Goal: Task Accomplishment & Management: Manage account settings

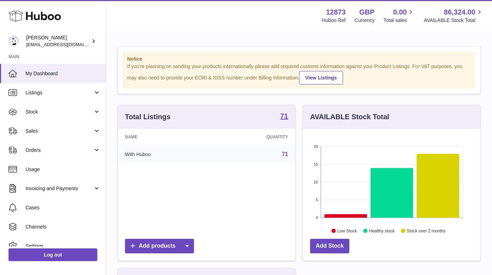
scroll to position [111, 178]
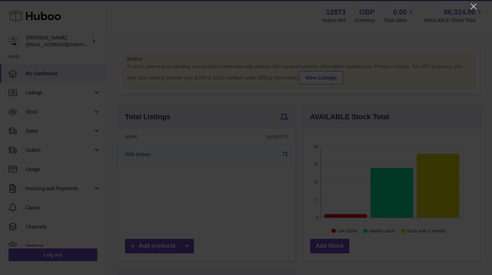
click at [472, 11] on div at bounding box center [246, 137] width 492 height 275
click at [475, 7] on icon "Close" at bounding box center [474, 6] width 9 height 9
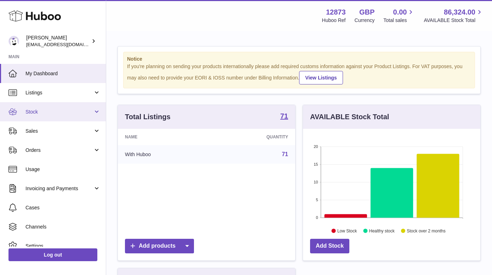
click at [28, 106] on link "Stock" at bounding box center [53, 111] width 106 height 19
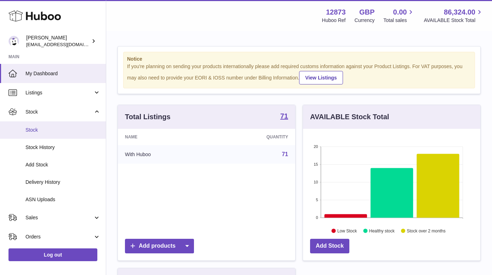
click at [30, 133] on span "Stock" at bounding box center [63, 129] width 75 height 7
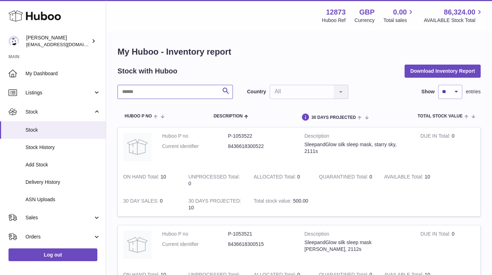
click at [157, 95] on input "text" at bounding box center [176, 92] width 116 height 14
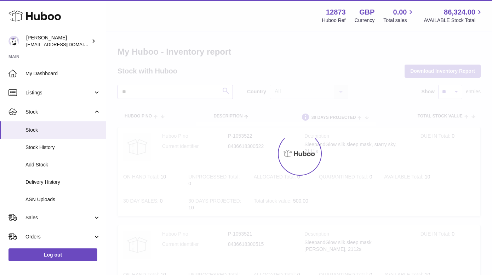
type input "*"
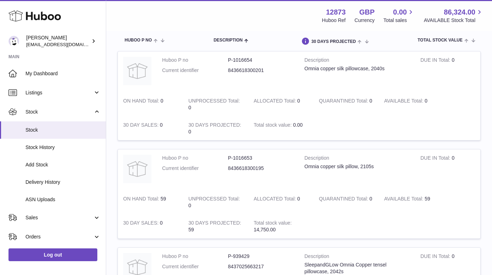
scroll to position [74, 0]
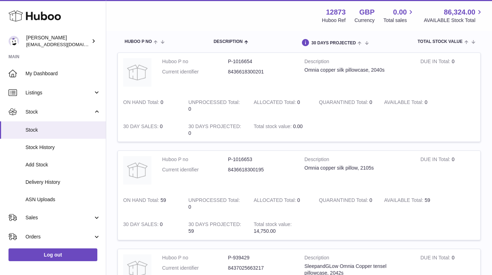
type input "******"
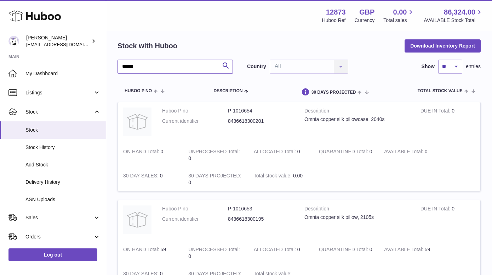
scroll to position [0, 0]
